Goal: Information Seeking & Learning: Learn about a topic

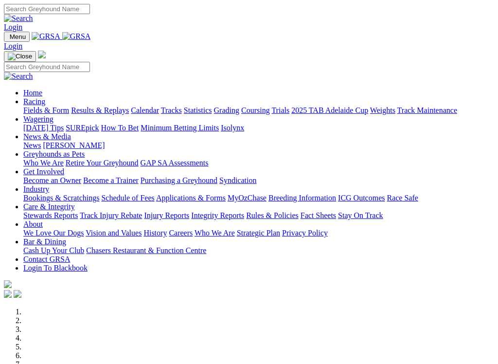
scroll to position [825, 0]
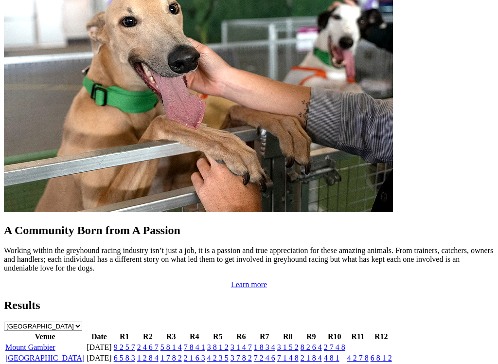
click at [371, 354] on link "6 8 1 2" at bounding box center [381, 358] width 21 height 8
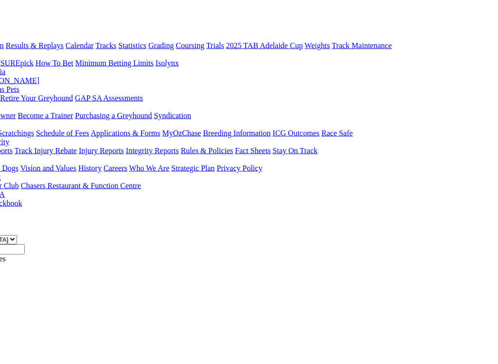
scroll to position [112, 19]
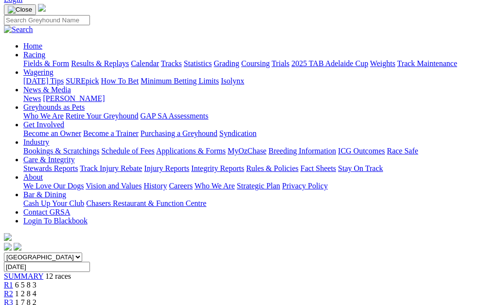
scroll to position [63, 0]
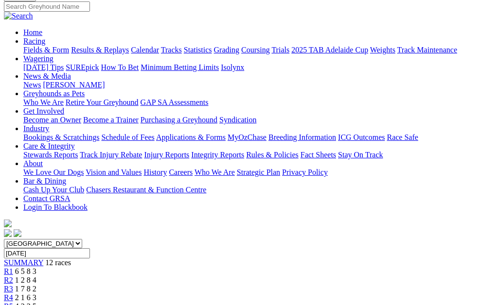
scroll to position [66, 0]
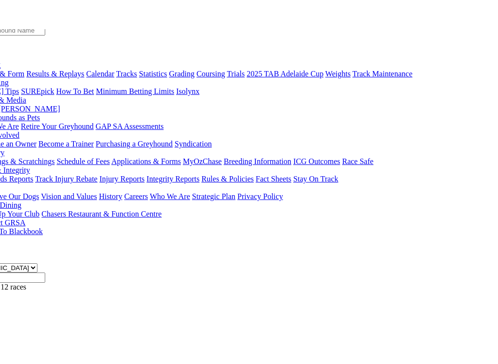
scroll to position [83, 21]
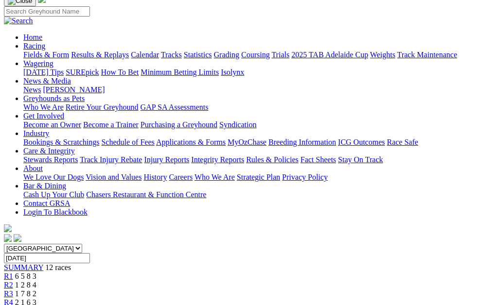
scroll to position [72, 0]
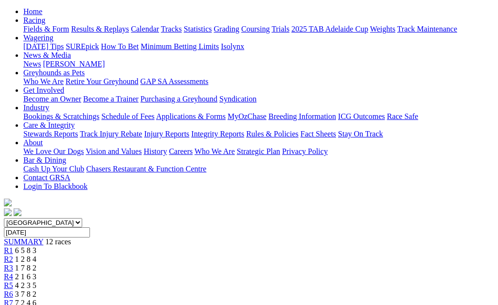
scroll to position [83, 0]
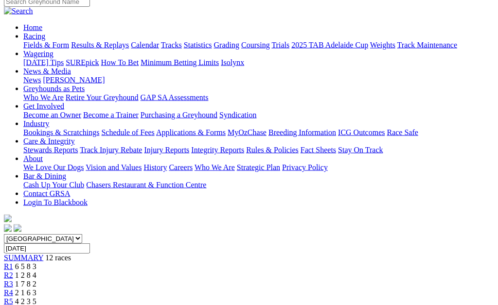
click at [13, 305] on link "R6" at bounding box center [8, 310] width 9 height 8
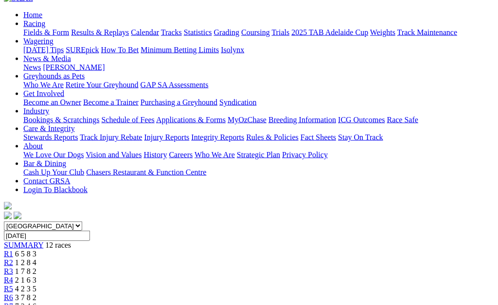
scroll to position [82, 0]
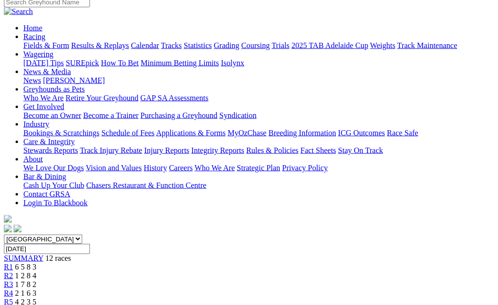
click at [36, 298] on span "4 2 3 5" at bounding box center [25, 302] width 21 height 8
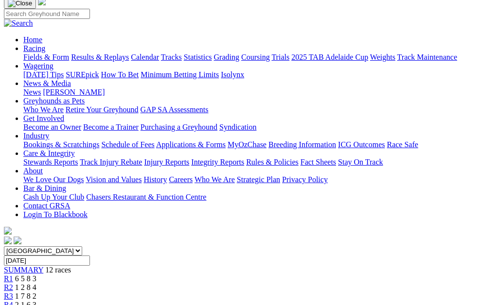
scroll to position [61, 0]
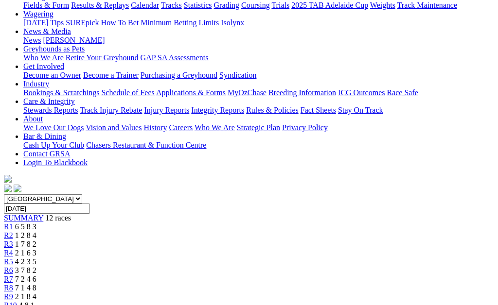
scroll to position [122, 0]
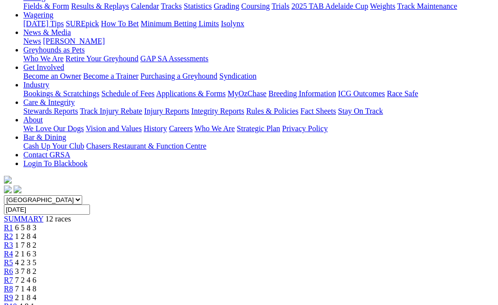
click at [13, 233] on link "R2" at bounding box center [8, 237] width 9 height 8
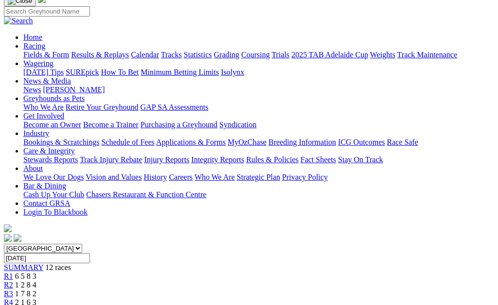
scroll to position [72, 0]
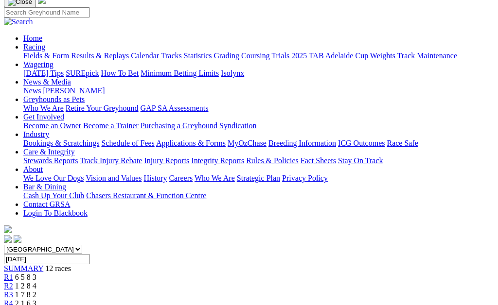
click at [13, 273] on link "R1" at bounding box center [8, 277] width 9 height 8
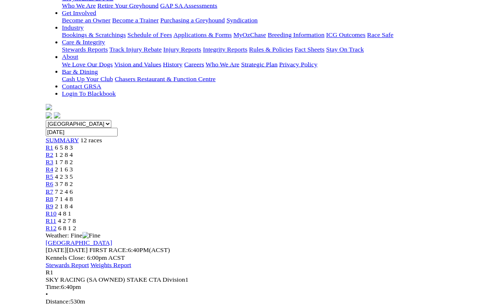
scroll to position [179, 0]
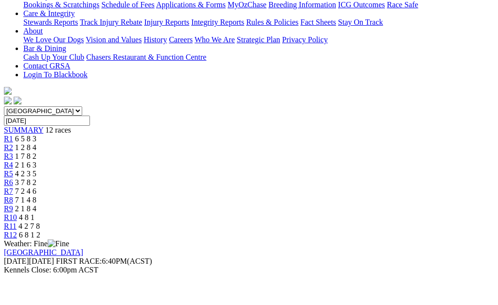
scroll to position [211, 0]
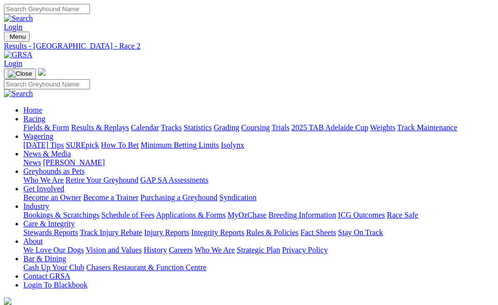
scroll to position [72, 0]
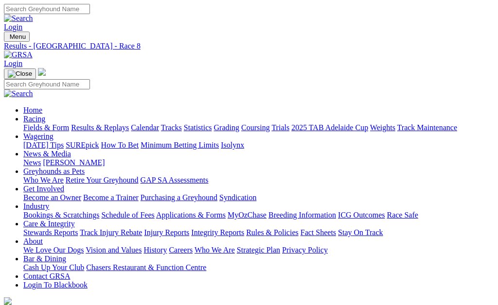
scroll to position [73, 0]
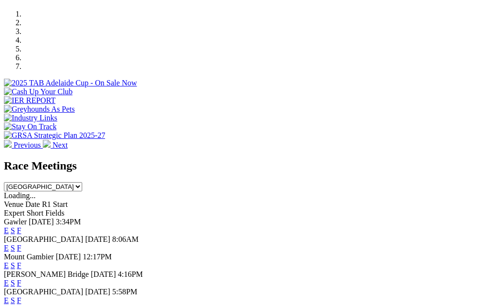
scroll to position [297, 0]
click at [21, 245] on link "F" at bounding box center [19, 249] width 4 height 8
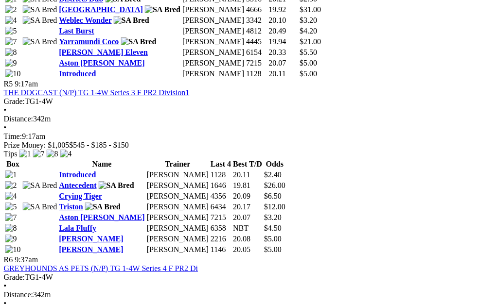
scroll to position [1109, 15]
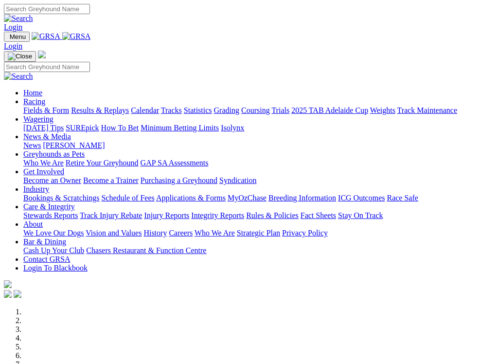
scroll to position [282, 0]
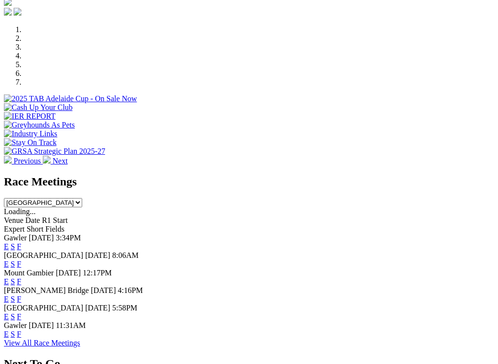
click at [21, 312] on link "F" at bounding box center [19, 316] width 4 height 8
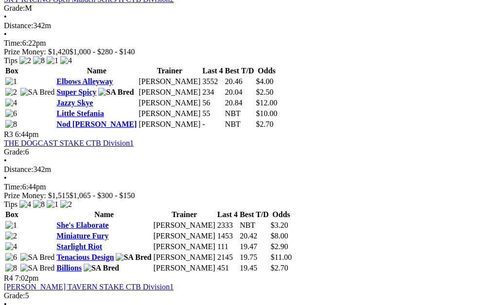
scroll to position [645, 0]
